Goal: Task Accomplishment & Management: Use online tool/utility

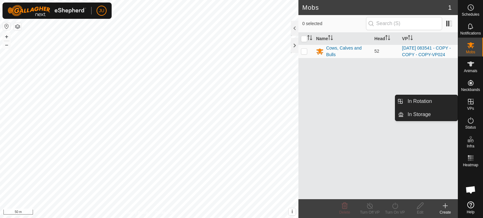
click at [467, 102] on icon at bounding box center [471, 102] width 8 height 8
click at [424, 102] on link "In Rotation" at bounding box center [430, 101] width 54 height 13
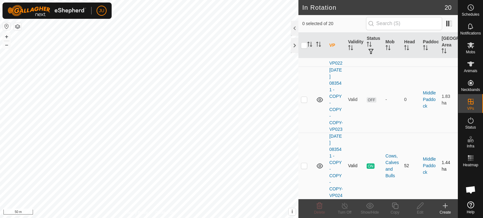
scroll to position [1413, 0]
click at [303, 163] on p-checkbox at bounding box center [304, 165] width 6 height 5
checkbox input "true"
click at [395, 206] on icon at bounding box center [395, 206] width 8 height 8
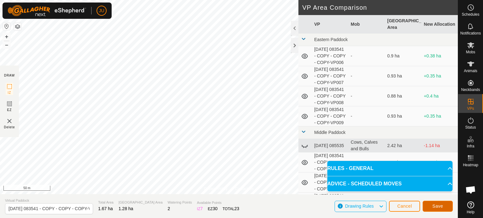
click at [438, 205] on span "Save" at bounding box center [437, 206] width 11 height 5
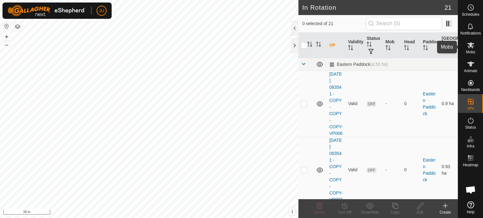
click at [469, 48] on icon at bounding box center [471, 45] width 8 height 8
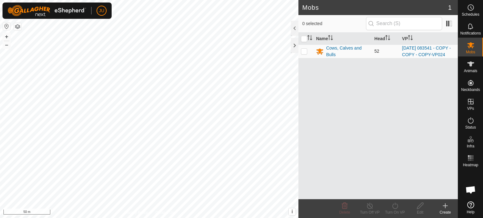
click at [307, 54] on td at bounding box center [305, 52] width 15 height 14
checkbox input "true"
click at [395, 206] on icon at bounding box center [395, 206] width 8 height 8
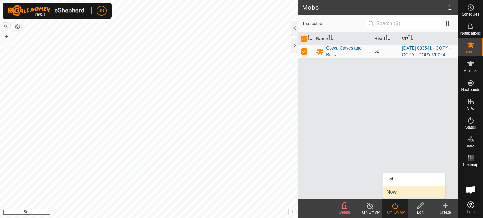
click at [394, 193] on link "Now" at bounding box center [413, 192] width 62 height 13
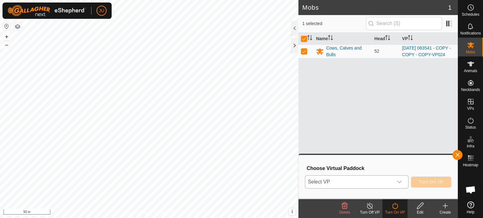
click at [400, 182] on icon "dropdown trigger" at bounding box center [399, 182] width 4 height 3
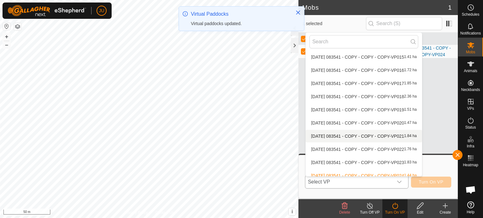
scroll to position [180, 0]
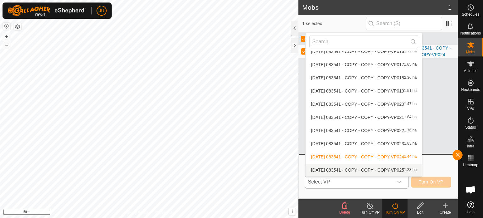
click at [366, 170] on li "[DATE] 083541 - COPY - COPY - COPY-VP025 1.28 ha" at bounding box center [363, 170] width 116 height 13
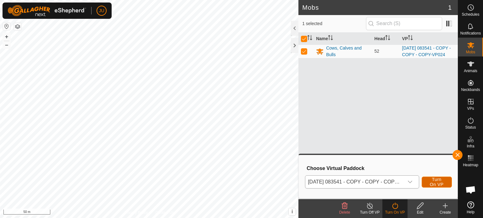
click at [436, 179] on span "Turn On VP" at bounding box center [436, 182] width 14 height 10
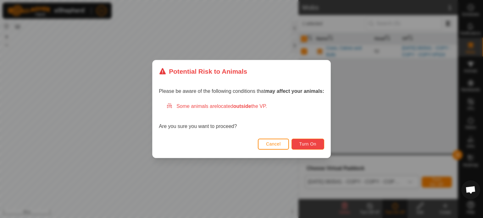
click at [304, 144] on span "Turn On" at bounding box center [307, 144] width 17 height 5
